Goal: Task Accomplishment & Management: Use online tool/utility

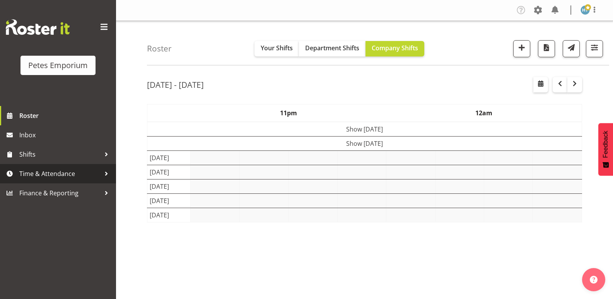
click at [58, 174] on span "Time & Attendance" at bounding box center [59, 174] width 81 height 12
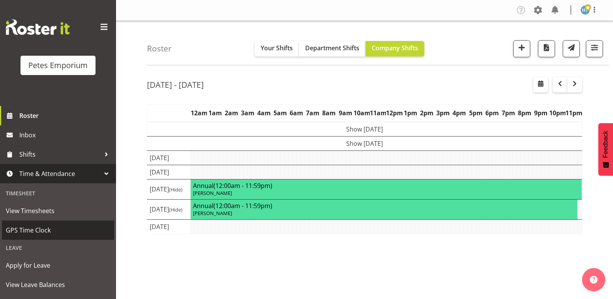
click at [40, 229] on span "GPS Time Clock" at bounding box center [58, 230] width 104 height 12
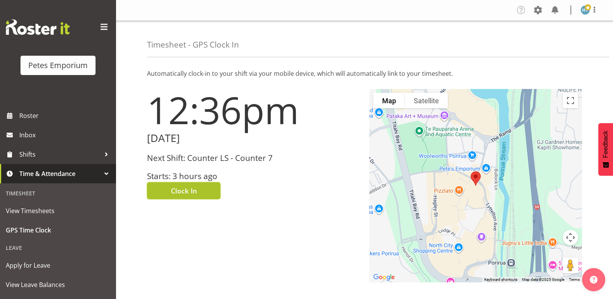
click at [199, 193] on button "Clock In" at bounding box center [184, 190] width 74 height 17
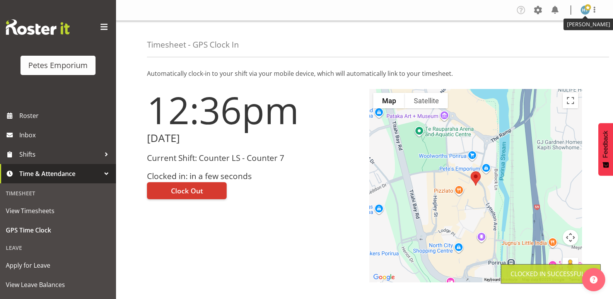
click at [589, 10] on span at bounding box center [588, 7] width 6 height 6
click at [558, 41] on link "Log Out" at bounding box center [562, 41] width 74 height 14
